Goal: Book appointment/travel/reservation

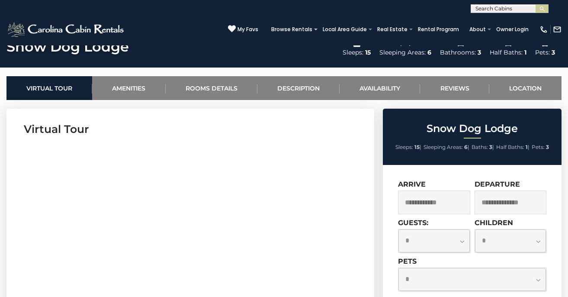
scroll to position [315, 0]
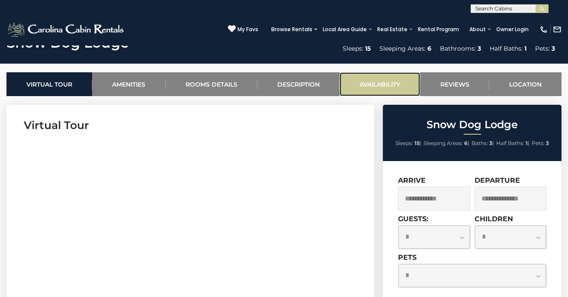
click at [367, 88] on link "Availability" at bounding box center [380, 84] width 80 height 24
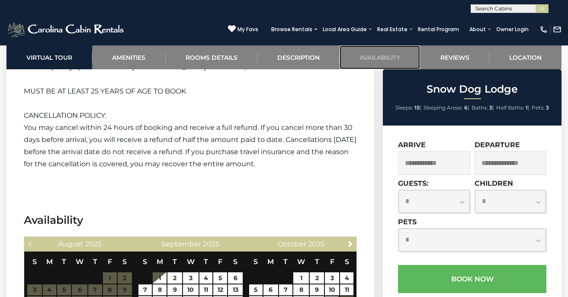
scroll to position [1728, 0]
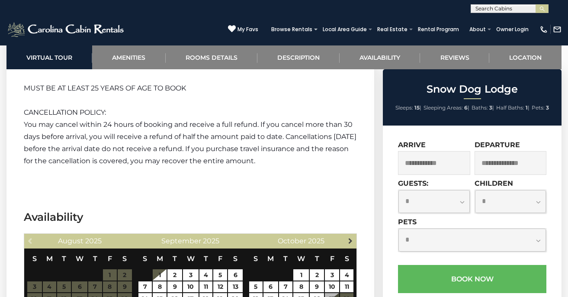
click at [351, 237] on span "Next" at bounding box center [350, 240] width 7 height 7
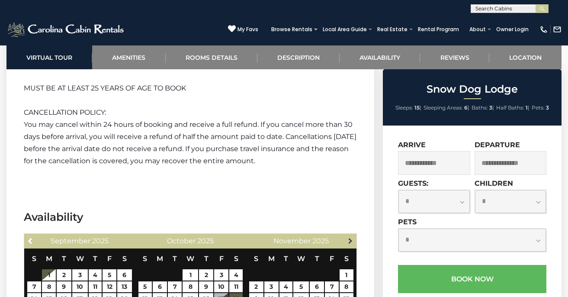
click at [350, 237] on span "Next" at bounding box center [350, 240] width 7 height 7
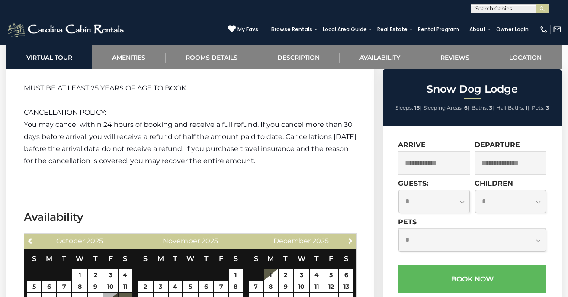
click at [350, 237] on span "Next" at bounding box center [350, 240] width 7 height 7
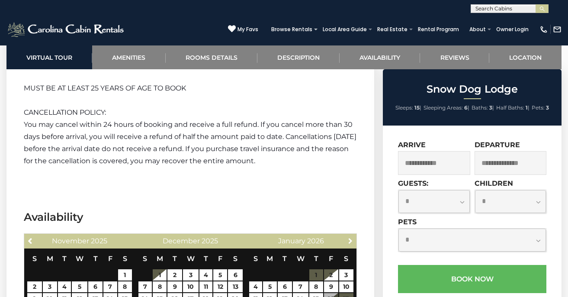
click at [350, 237] on span "Next" at bounding box center [350, 240] width 7 height 7
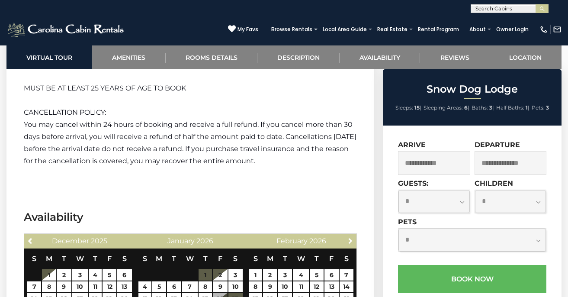
click at [350, 237] on span "Next" at bounding box center [350, 240] width 7 height 7
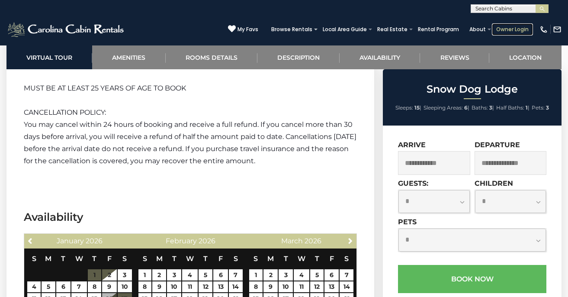
click at [512, 29] on link "Owner Login" at bounding box center [512, 29] width 41 height 12
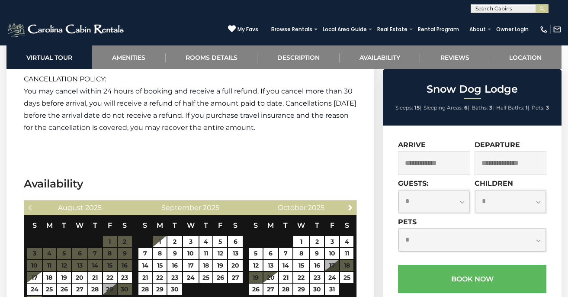
scroll to position [1778, 0]
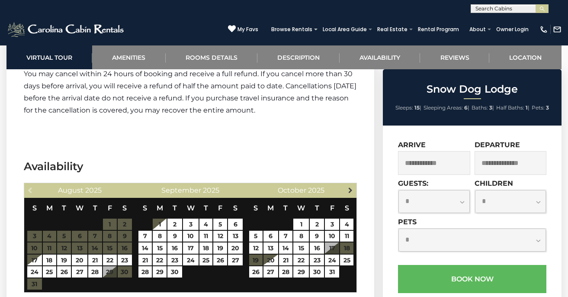
click at [350, 186] on span "Next" at bounding box center [350, 189] width 7 height 7
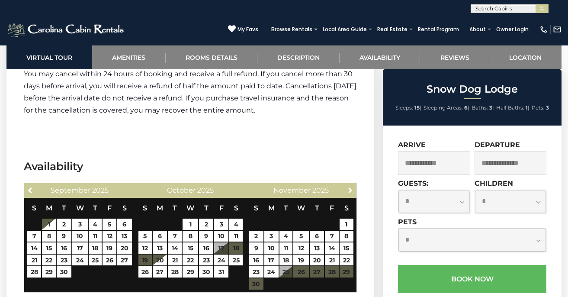
click at [350, 186] on span "Next" at bounding box center [350, 189] width 7 height 7
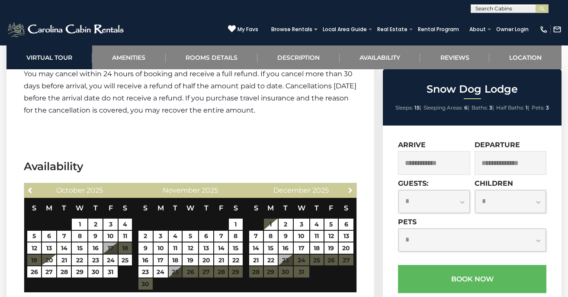
click at [350, 186] on span "Next" at bounding box center [350, 189] width 7 height 7
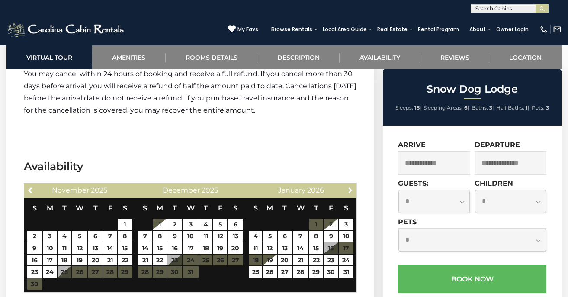
click at [350, 186] on span "Next" at bounding box center [350, 189] width 7 height 7
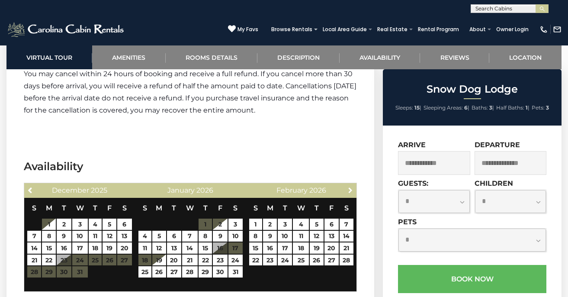
click at [350, 186] on span "Next" at bounding box center [350, 189] width 7 height 7
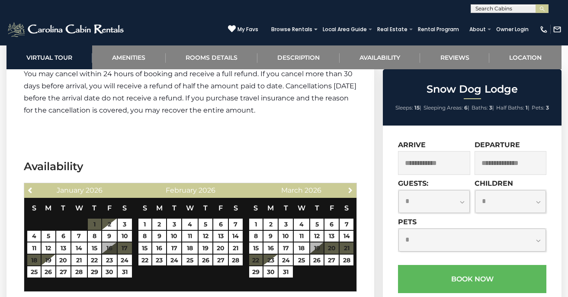
click at [350, 186] on span "Next" at bounding box center [350, 189] width 7 height 7
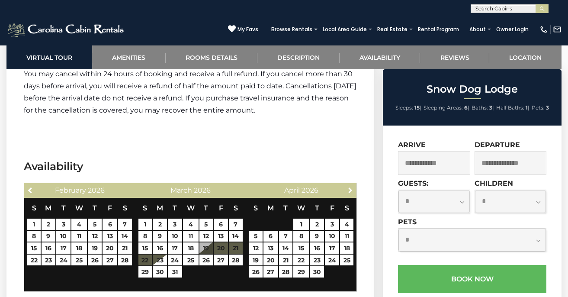
click at [350, 186] on span "Next" at bounding box center [350, 189] width 7 height 7
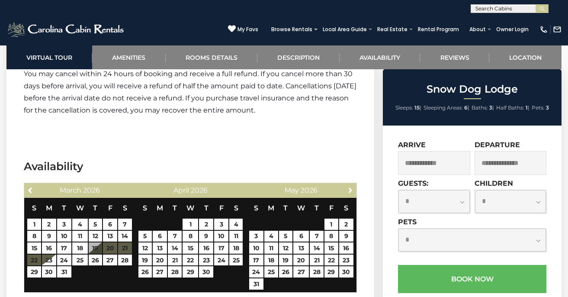
click at [350, 186] on span "Next" at bounding box center [350, 189] width 7 height 7
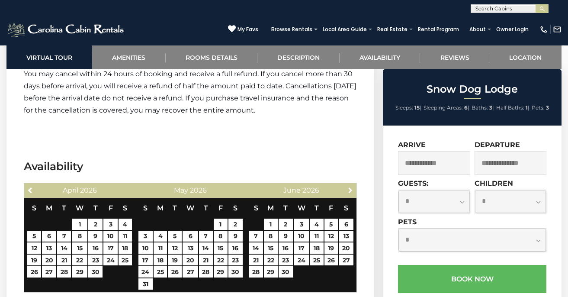
click at [350, 186] on span "Next" at bounding box center [350, 189] width 7 height 7
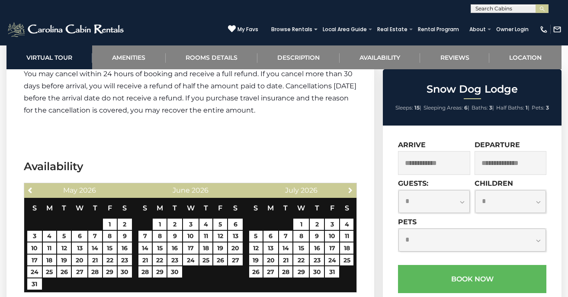
click at [350, 186] on span "Next" at bounding box center [350, 189] width 7 height 7
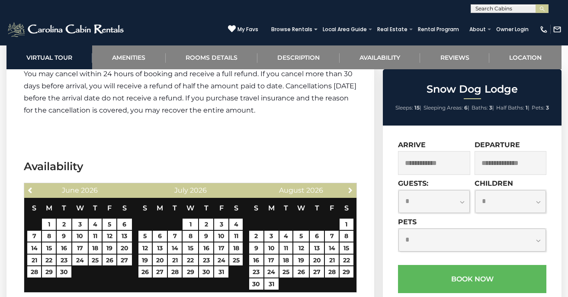
click at [350, 186] on span "Next" at bounding box center [350, 189] width 7 height 7
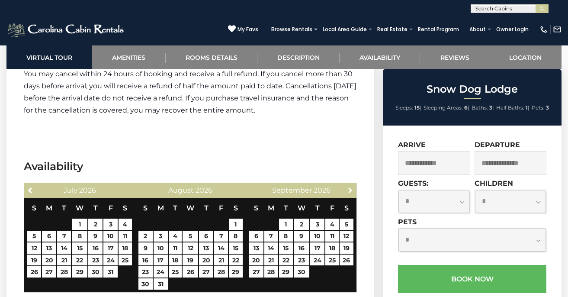
click at [350, 186] on span "Next" at bounding box center [350, 189] width 7 height 7
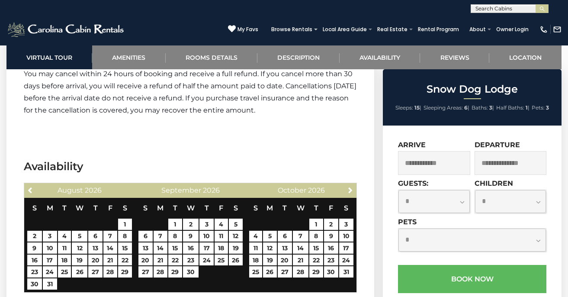
click at [280, 159] on h3 "Availability" at bounding box center [190, 166] width 333 height 15
